Goal: Information Seeking & Learning: Learn about a topic

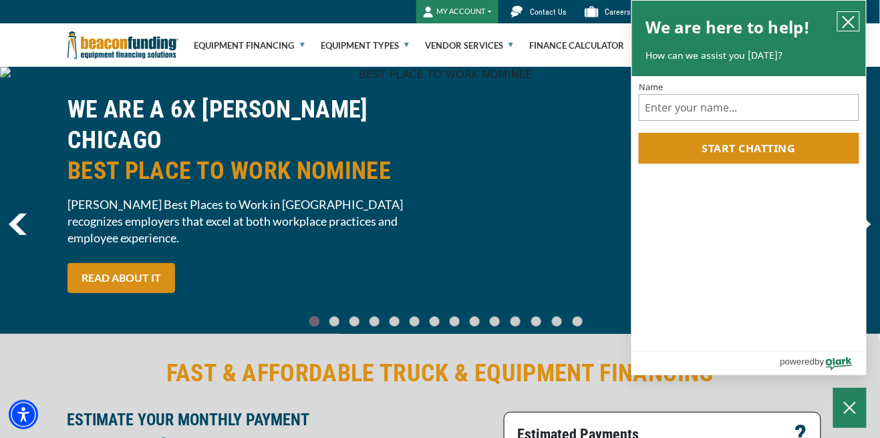
click at [846, 21] on icon "close chatbox" at bounding box center [848, 21] width 13 height 13
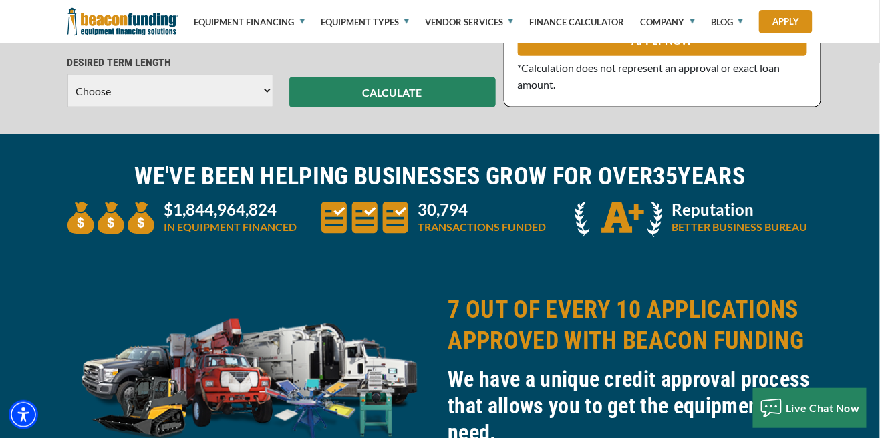
scroll to position [446, 0]
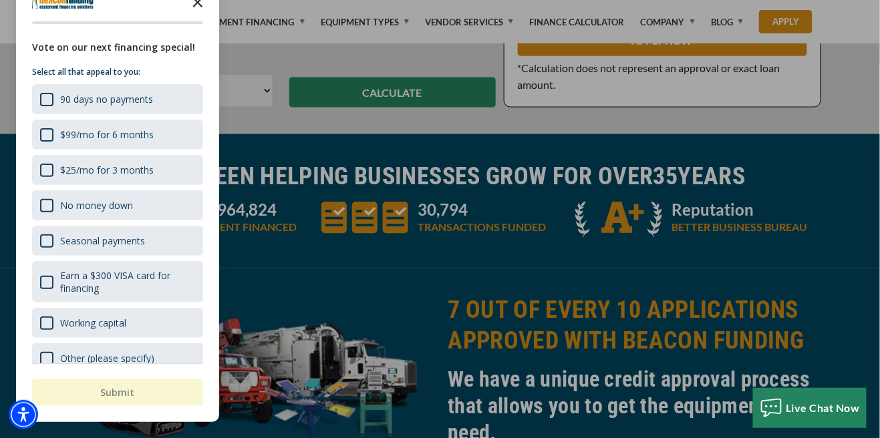
click at [198, 7] on polygon "Close the survey" at bounding box center [198, 2] width 10 height 10
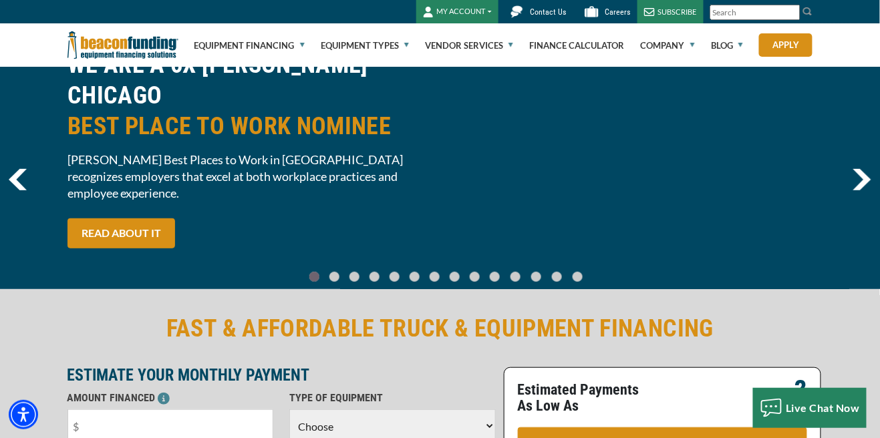
scroll to position [45, 0]
click at [453, 43] on link "Vendor Services" at bounding box center [469, 45] width 88 height 43
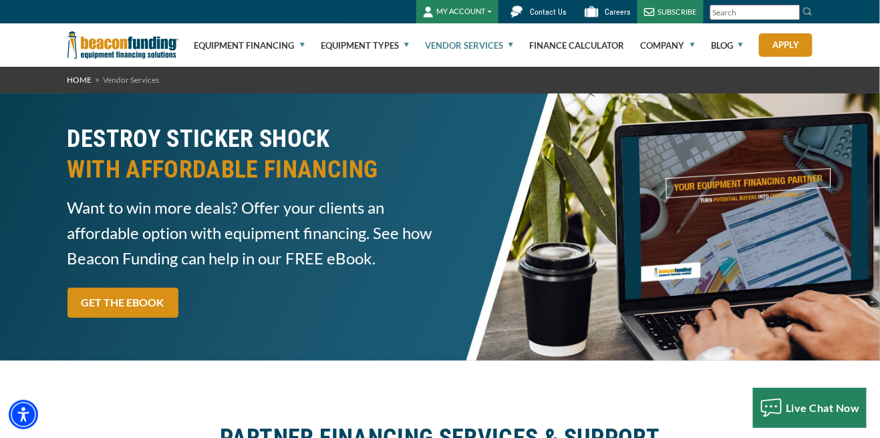
click at [502, 41] on link "Vendor Services" at bounding box center [469, 45] width 88 height 43
click at [459, 47] on link "Vendor Services" at bounding box center [469, 45] width 88 height 43
click at [295, 47] on link "Equipment Financing" at bounding box center [249, 45] width 110 height 43
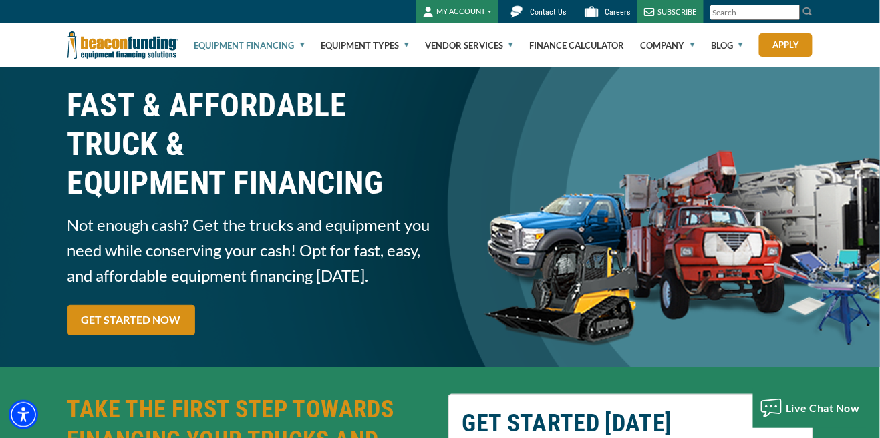
click at [287, 48] on link "Equipment Financing" at bounding box center [249, 45] width 110 height 43
click at [197, 45] on link "Equipment Financing" at bounding box center [249, 45] width 110 height 43
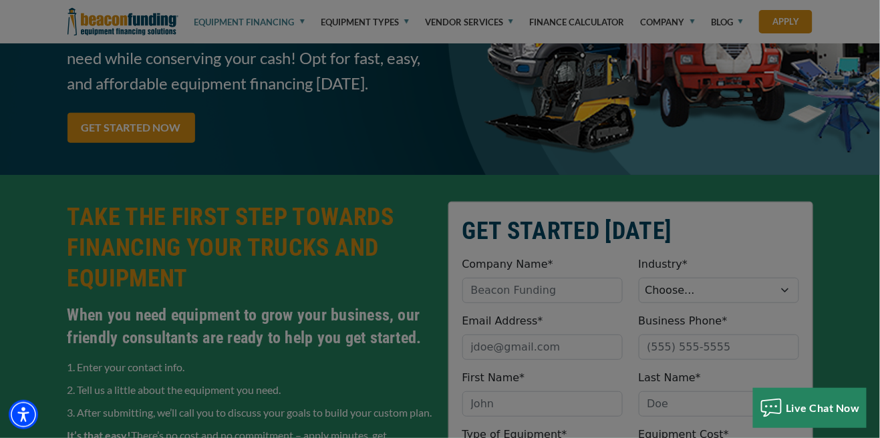
scroll to position [213, 0]
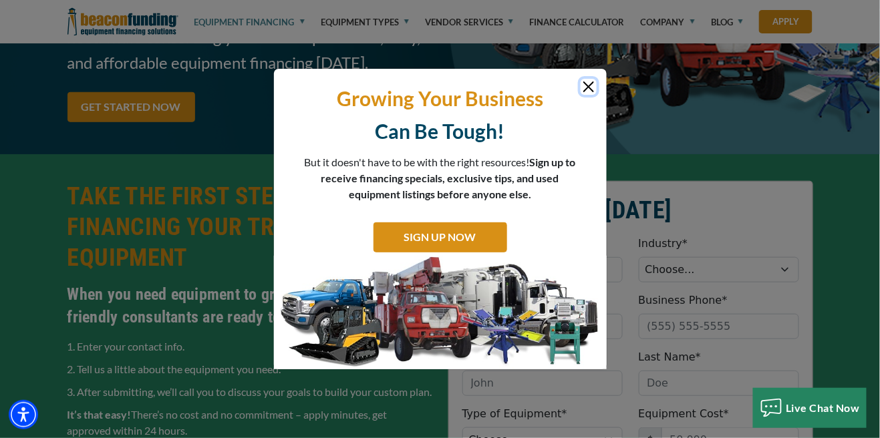
click at [593, 95] on button "Close" at bounding box center [589, 87] width 16 height 16
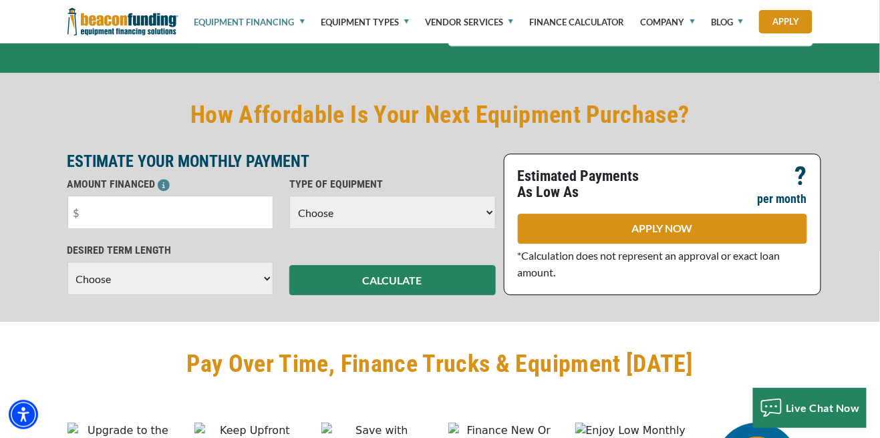
scroll to position [939, 0]
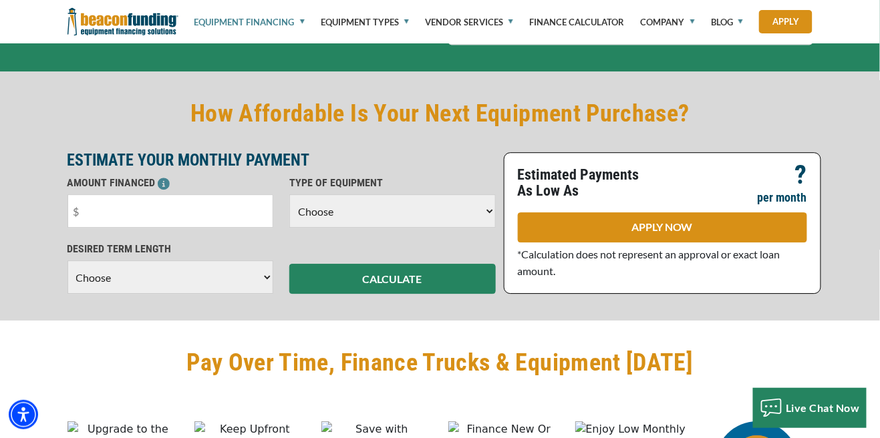
click at [494, 213] on select "Choose Backhoe Boom/Bucket Truck Chipper Commercial Mower Crane DTG/DTF Printin…" at bounding box center [392, 210] width 206 height 33
click at [40, 196] on div "How Affordable Is Your Next Equipment Purchase? ESTIMATE YOUR MONTHLY PAYMENT A…" at bounding box center [440, 195] width 880 height 249
click at [857, 221] on div "How Affordable Is Your Next Equipment Purchase? ESTIMATE YOUR MONTHLY PAYMENT A…" at bounding box center [440, 195] width 880 height 249
click at [23, 206] on div "How Affordable Is Your Next Equipment Purchase? ESTIMATE YOUR MONTHLY PAYMENT A…" at bounding box center [440, 195] width 880 height 249
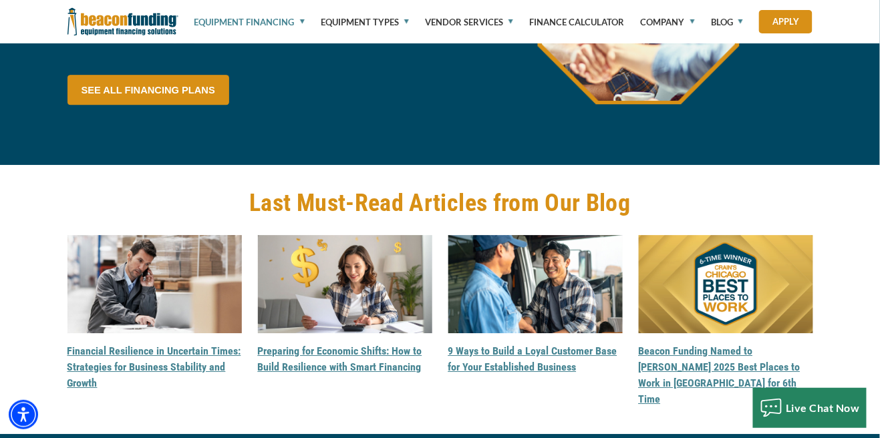
scroll to position [3702, 0]
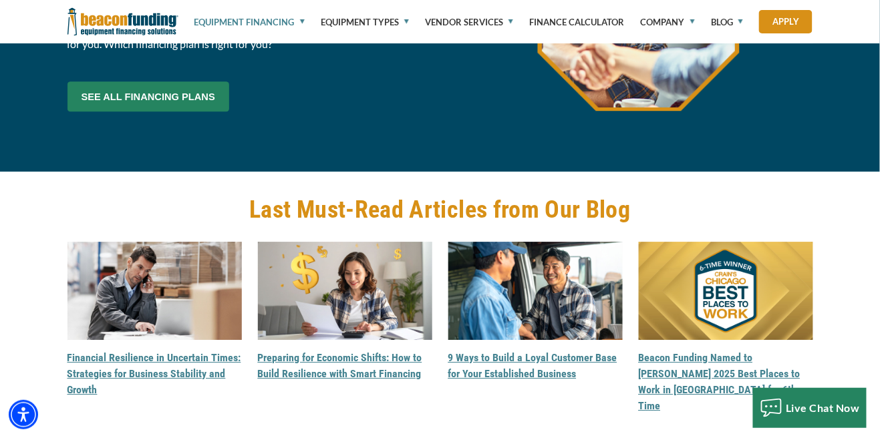
click at [80, 102] on link "SEE ALL FINANCING PLANS" at bounding box center [148, 97] width 162 height 30
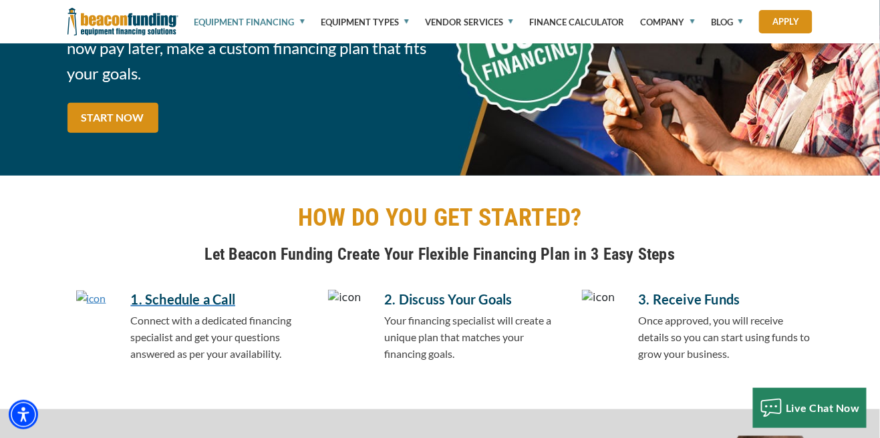
scroll to position [184, 0]
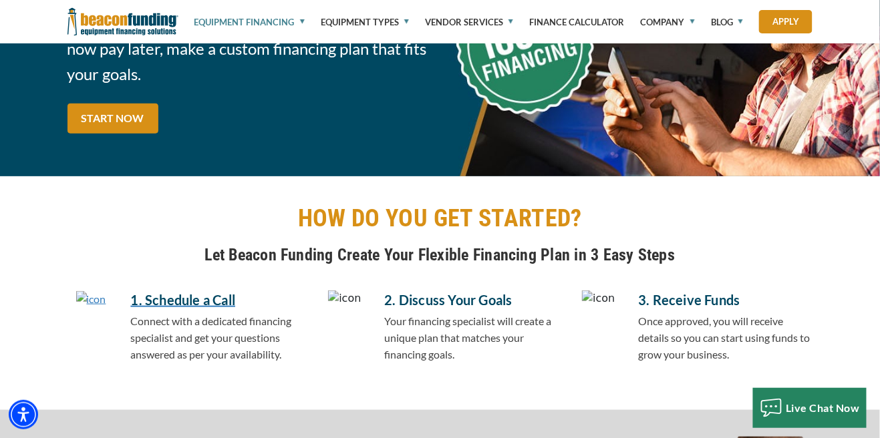
click at [289, 27] on link "Equipment Financing" at bounding box center [249, 22] width 110 height 44
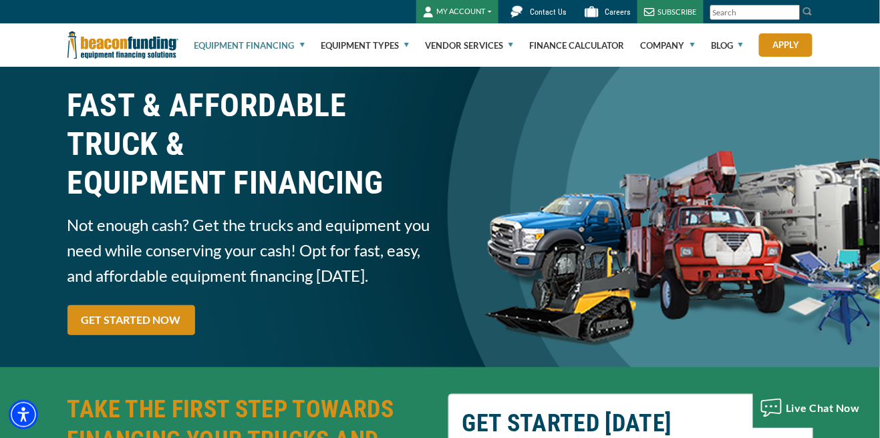
click at [304, 44] on link "Equipment Financing" at bounding box center [249, 45] width 110 height 43
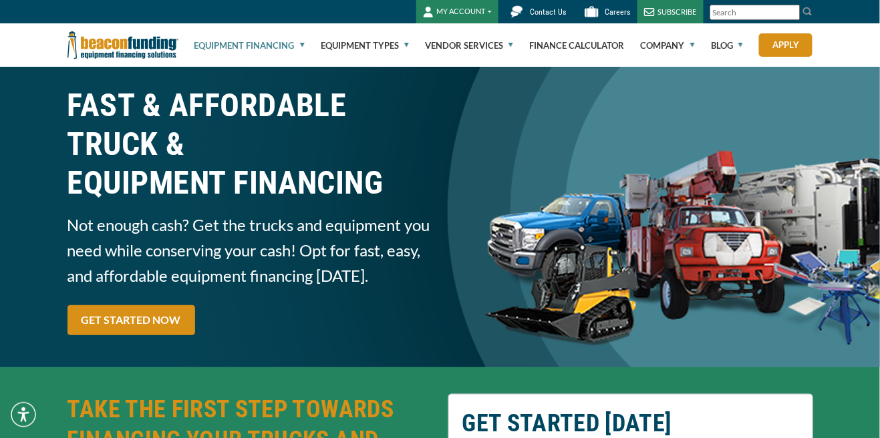
click at [296, 42] on link "Equipment Financing" at bounding box center [249, 45] width 110 height 43
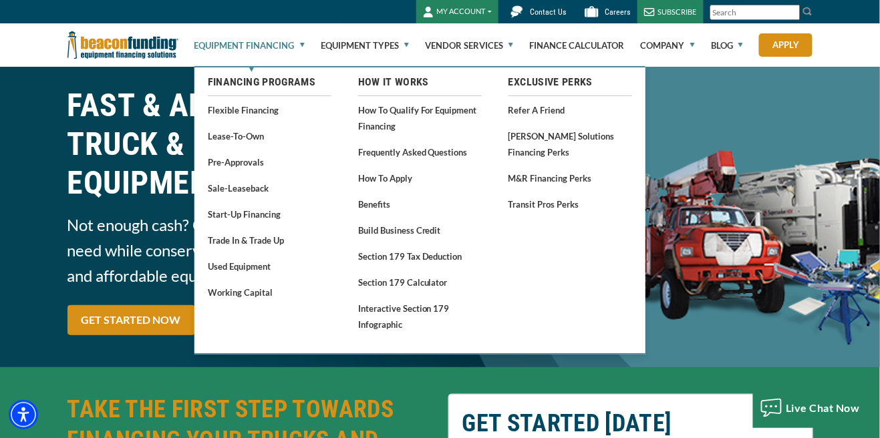
click at [303, 45] on link "Equipment Financing" at bounding box center [249, 45] width 110 height 43
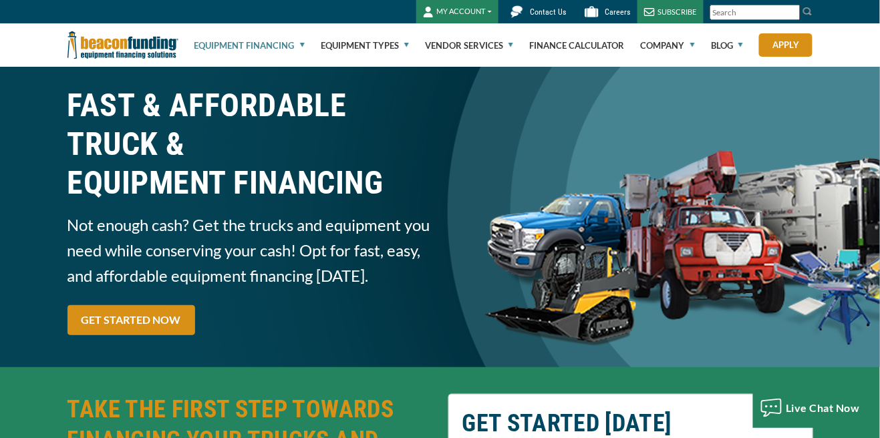
click at [306, 46] on ul "Equipment Financing Financing Programs Flexible Financing Lease-To-Own Pre-appr…" at bounding box center [503, 44] width 619 height 43
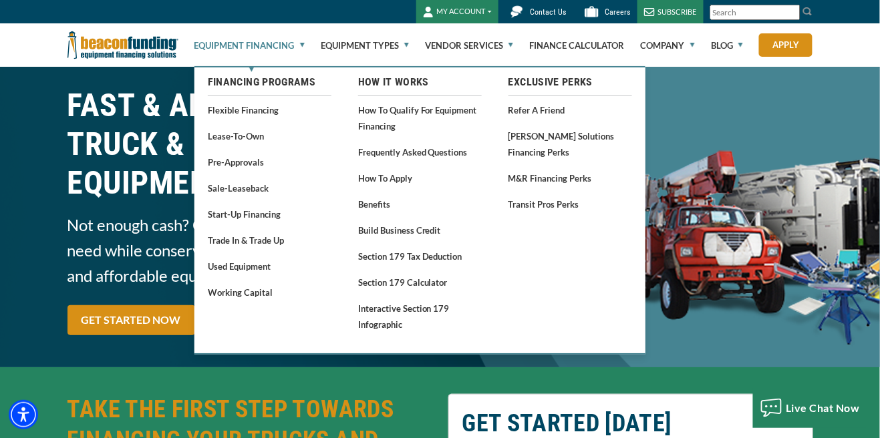
click at [303, 46] on link "Equipment Financing" at bounding box center [249, 45] width 110 height 43
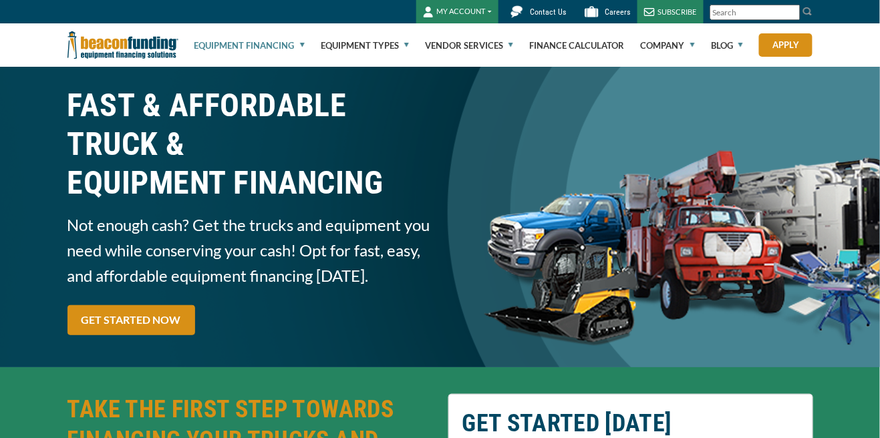
click at [303, 46] on link "Equipment Financing" at bounding box center [249, 45] width 110 height 43
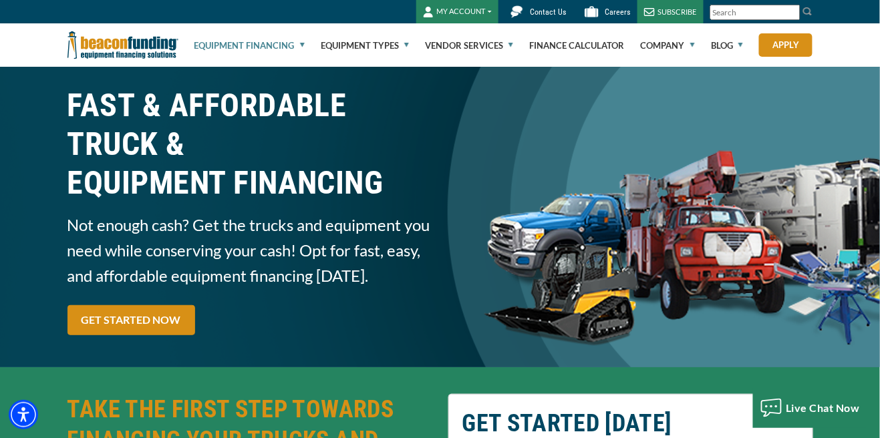
click at [303, 43] on link "Equipment Financing" at bounding box center [249, 45] width 110 height 43
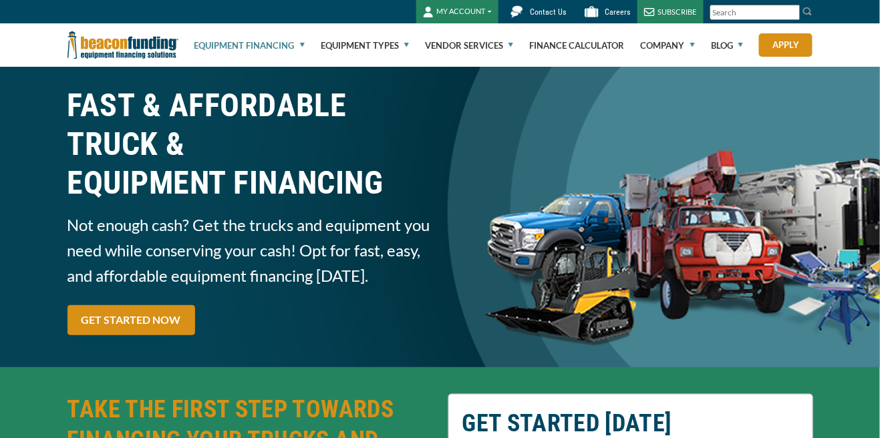
click at [297, 46] on link "Equipment Financing" at bounding box center [249, 45] width 110 height 43
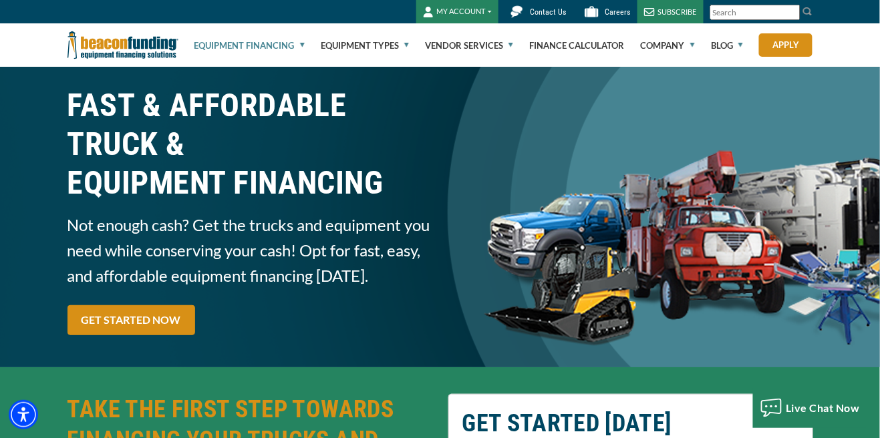
click at [300, 47] on link "Equipment Financing" at bounding box center [249, 45] width 110 height 43
click at [750, 16] on input "Search" at bounding box center [755, 12] width 90 height 15
click at [773, 5] on input "Search" at bounding box center [755, 12] width 90 height 15
click at [750, 10] on input "Search" at bounding box center [755, 12] width 90 height 15
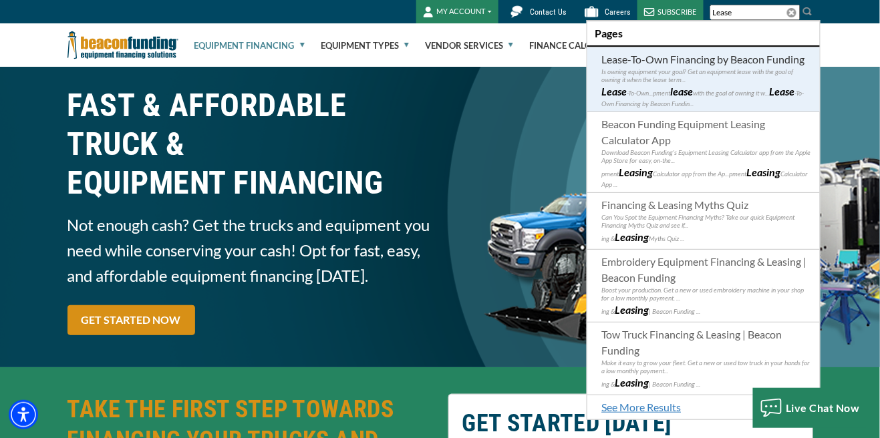
type input "Lease"
click at [764, 75] on p "Is owning equipment your goal? Get an equipment lease with the goal of owning i…" at bounding box center [707, 75] width 210 height 16
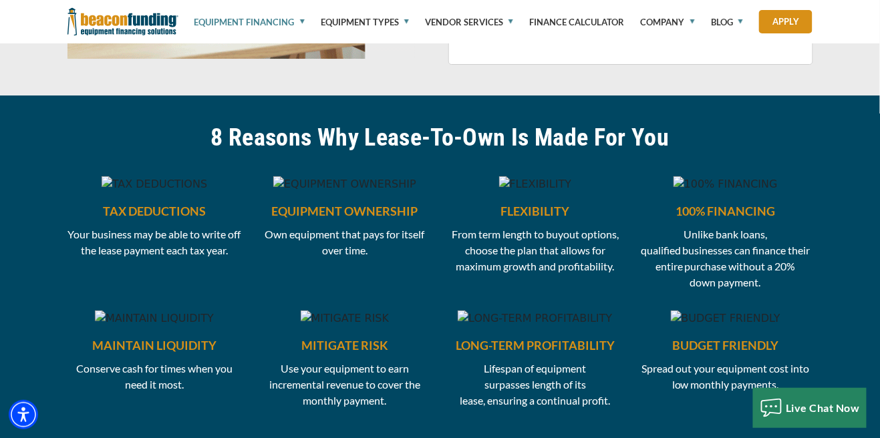
scroll to position [1239, 0]
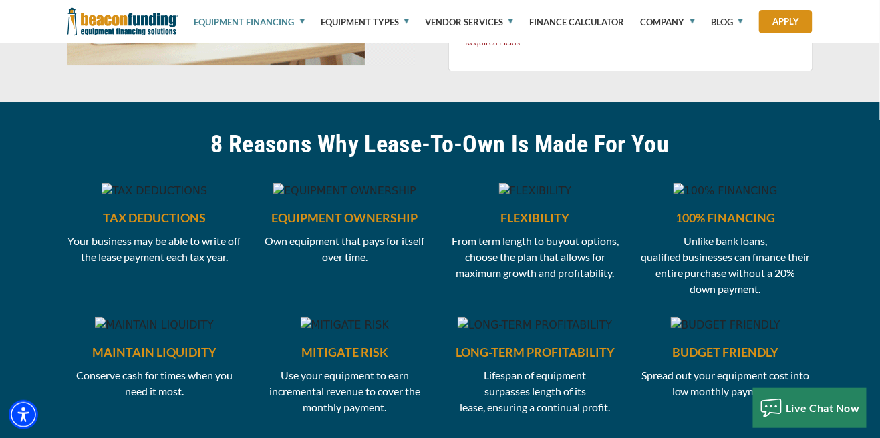
click at [302, 25] on link "Equipment Financing" at bounding box center [249, 22] width 110 height 44
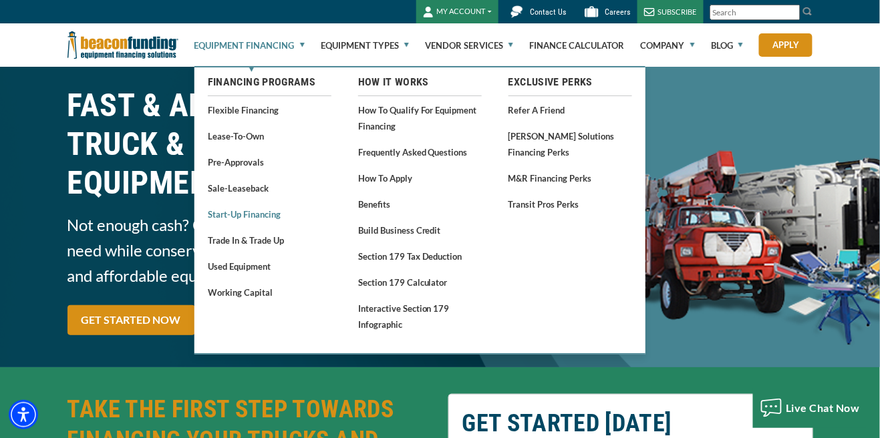
click at [269, 214] on link "Start-Up Financing" at bounding box center [270, 214] width 124 height 17
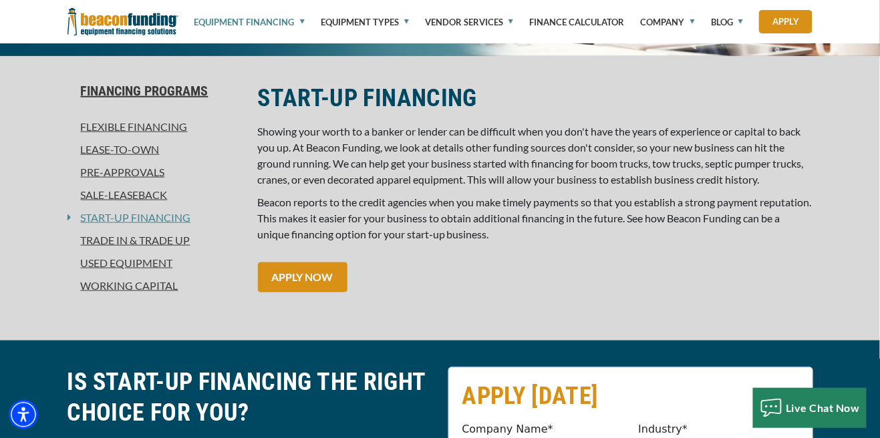
scroll to position [318, 0]
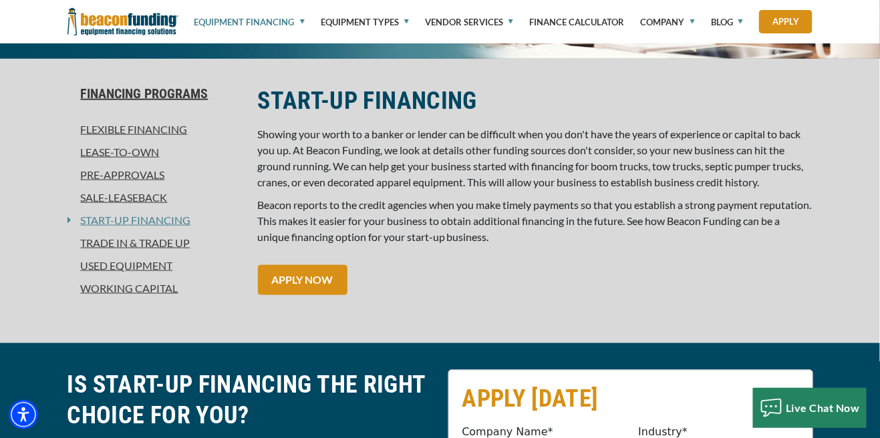
click at [84, 292] on link "Working Capital" at bounding box center [154, 289] width 174 height 16
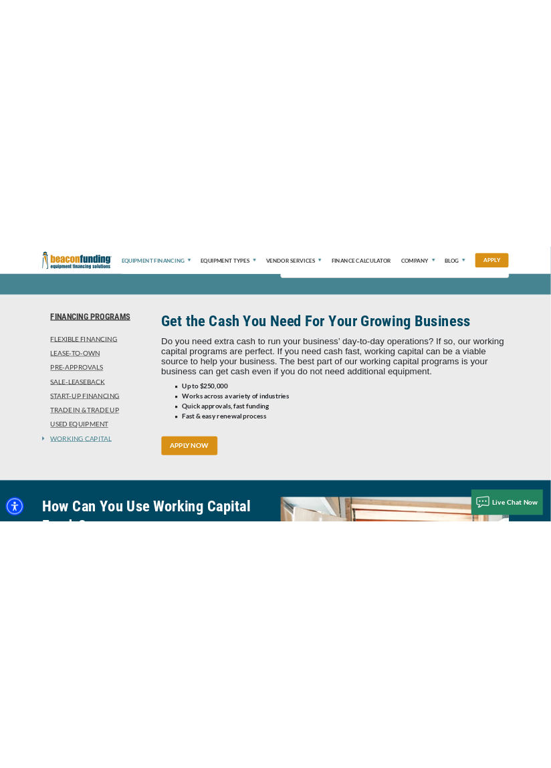
scroll to position [825, 0]
